Goal: Information Seeking & Learning: Find specific page/section

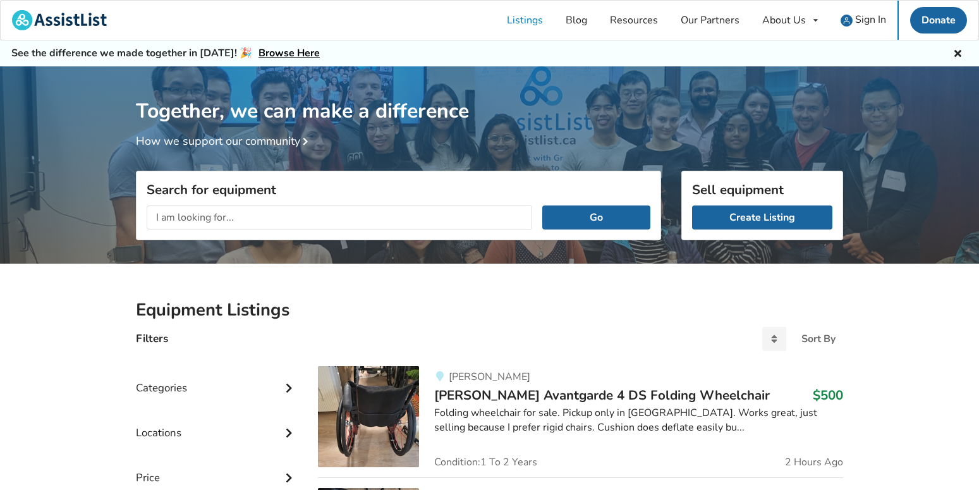
click at [379, 219] on input "text" at bounding box center [340, 217] width 386 height 24
type input "knee brace"
click at [542, 205] on button "Go" at bounding box center [596, 217] width 108 height 24
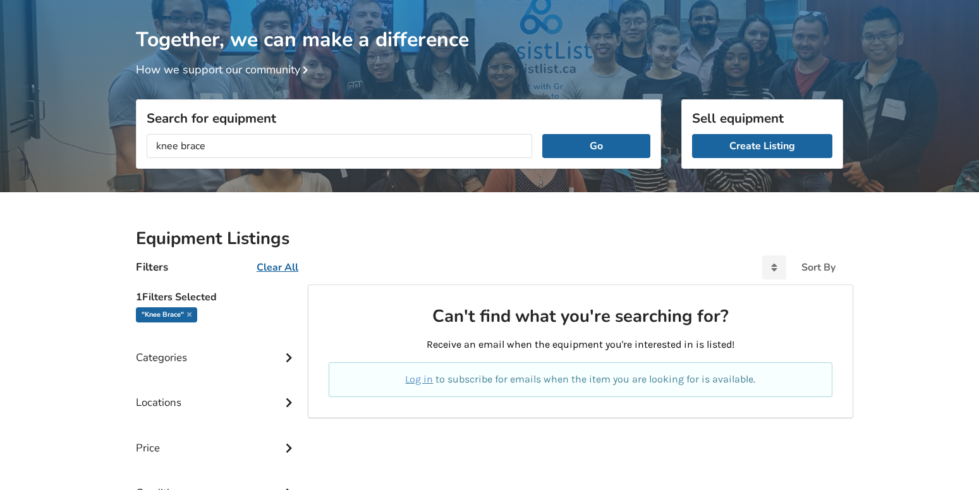
scroll to position [55, 0]
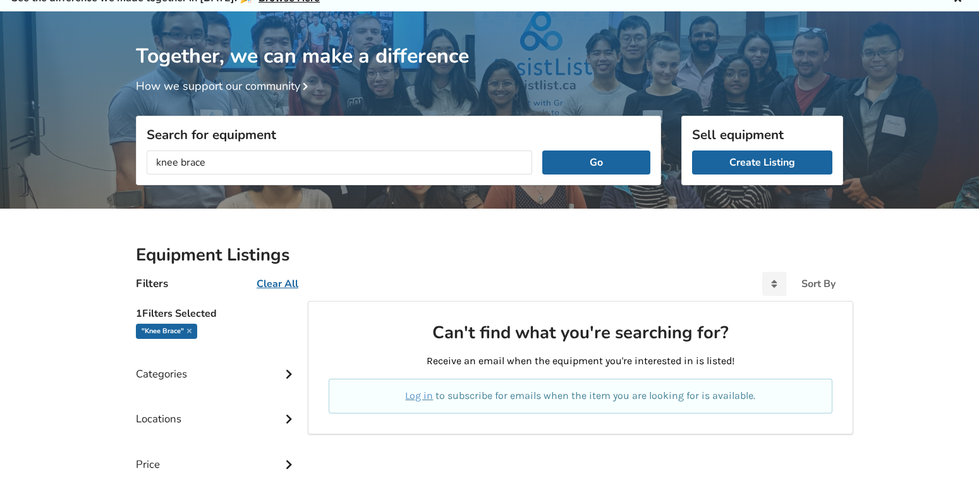
click at [209, 374] on div "Categories" at bounding box center [217, 364] width 162 height 45
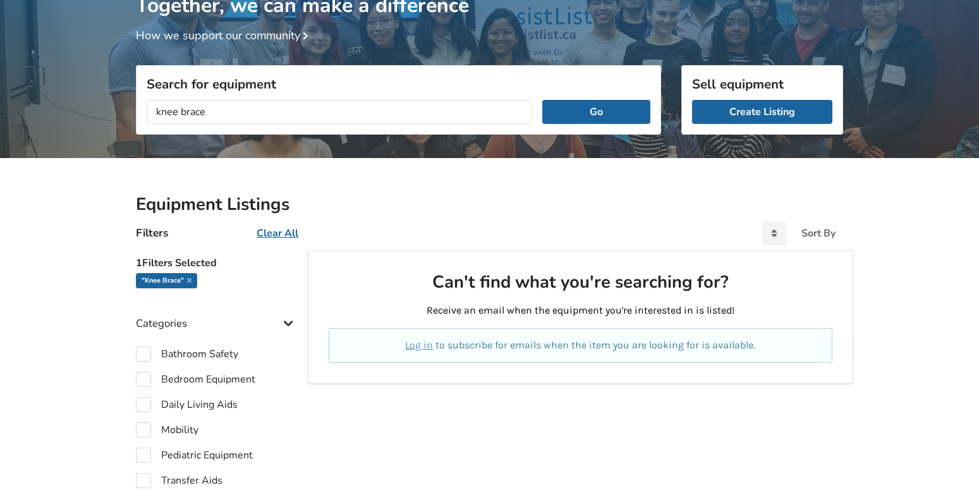
scroll to position [181, 0]
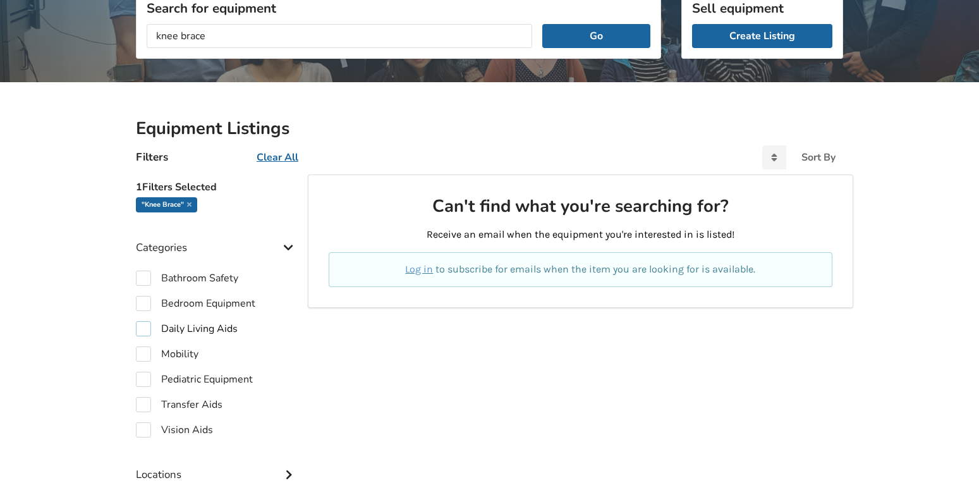
click at [172, 324] on label "Daily Living Aids" at bounding box center [187, 328] width 102 height 15
checkbox input "true"
click at [160, 354] on label "Mobility" at bounding box center [167, 353] width 63 height 15
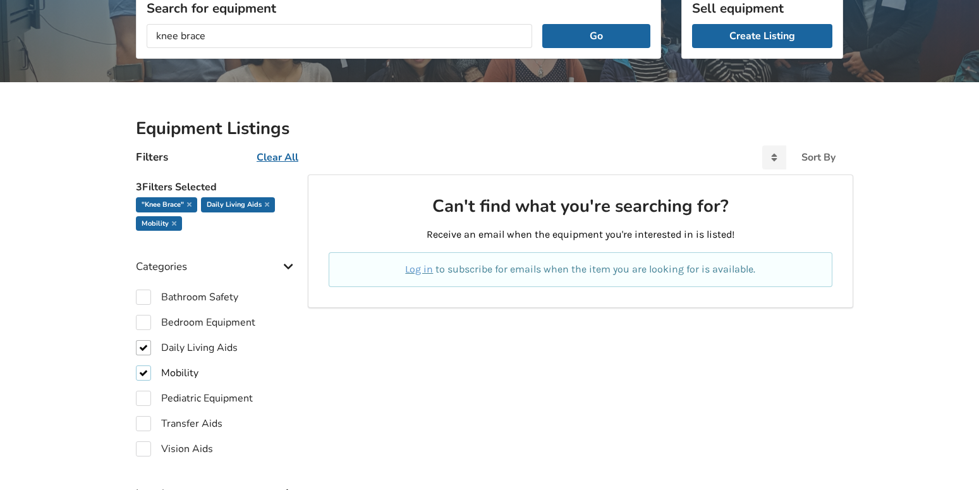
checkbox input "true"
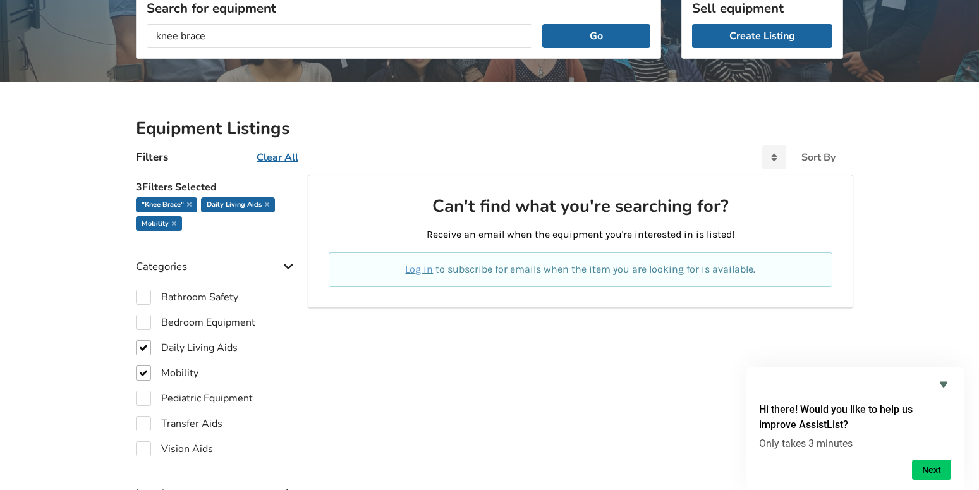
click at [193, 205] on div ""knee brace"" at bounding box center [166, 204] width 61 height 15
click at [191, 204] on icon at bounding box center [189, 204] width 4 height 6
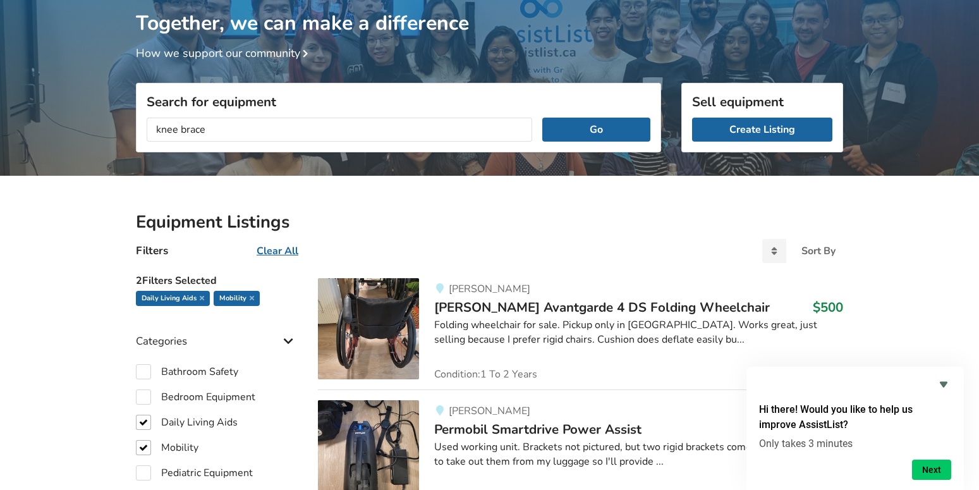
scroll to position [55, 0]
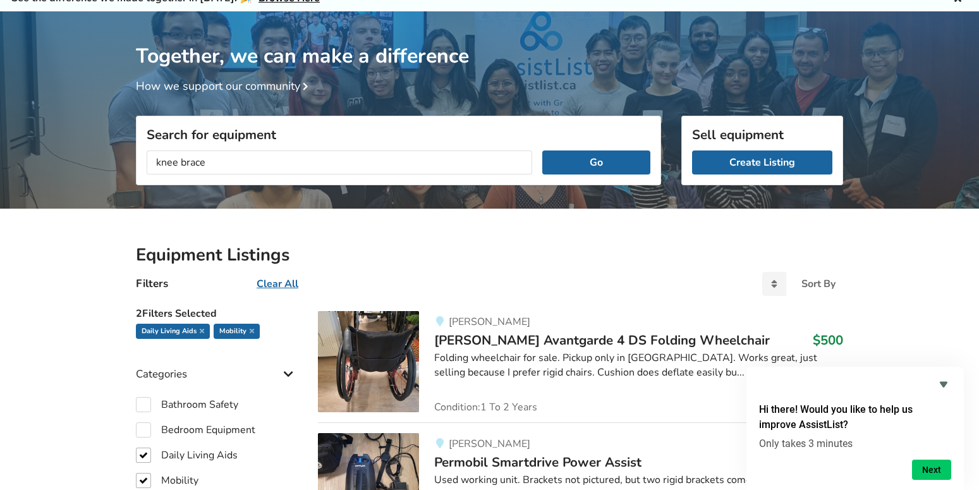
click at [253, 331] on div "Mobility" at bounding box center [237, 331] width 46 height 15
click at [253, 329] on div "Mobility" at bounding box center [237, 331] width 46 height 15
click at [205, 159] on input "knee brace" at bounding box center [340, 162] width 386 height 24
type input "knee"
click at [591, 161] on button "Go" at bounding box center [596, 162] width 108 height 24
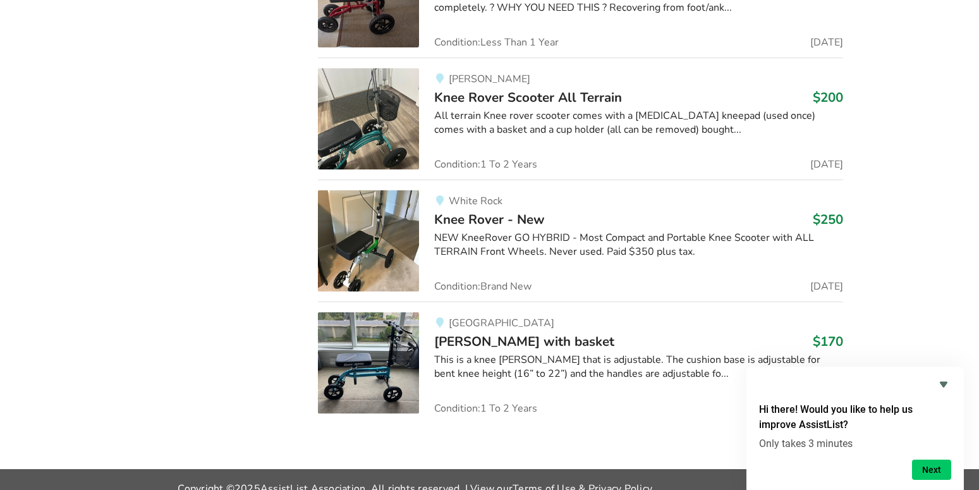
scroll to position [1307, 0]
